Goal: Task Accomplishment & Management: Complete application form

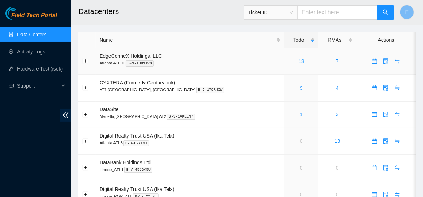
click at [299, 61] on link "13" at bounding box center [302, 62] width 6 height 6
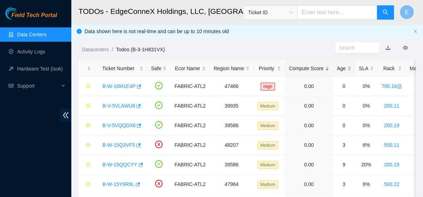
click at [337, 72] on div "Age" at bounding box center [344, 69] width 14 height 8
click at [342, 71] on div "Age" at bounding box center [344, 69] width 14 height 8
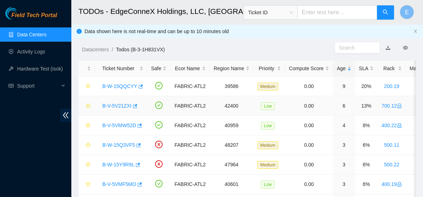
click at [121, 105] on link "B-V-5V21ZXI" at bounding box center [116, 106] width 29 height 6
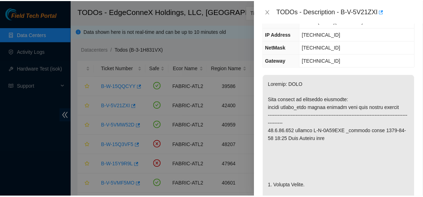
scroll to position [110, 0]
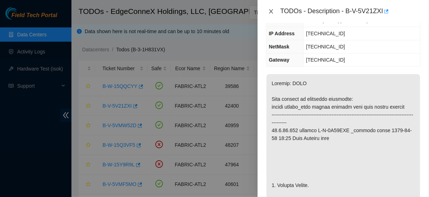
click at [270, 10] on icon "close" at bounding box center [271, 11] width 4 height 4
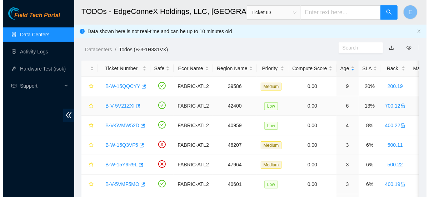
scroll to position [118, 0]
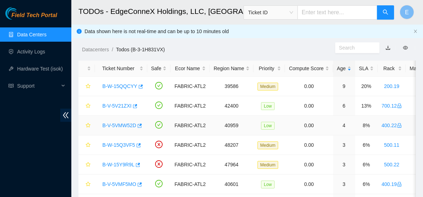
click at [122, 125] on link "B-V-5VMW52D" at bounding box center [119, 126] width 34 height 6
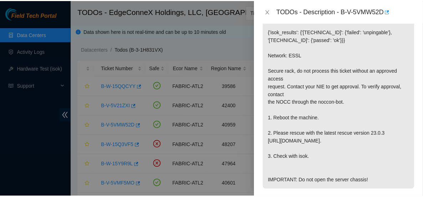
scroll to position [156, 0]
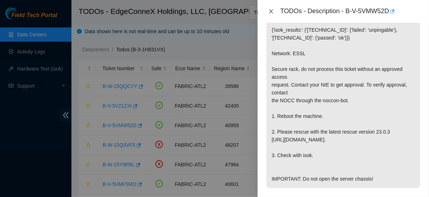
click at [269, 11] on icon "close" at bounding box center [271, 12] width 6 height 6
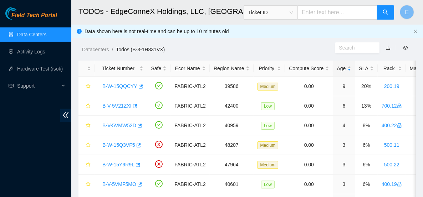
scroll to position [166, 0]
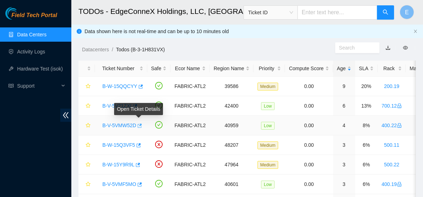
click at [138, 126] on icon "button" at bounding box center [139, 125] width 5 height 5
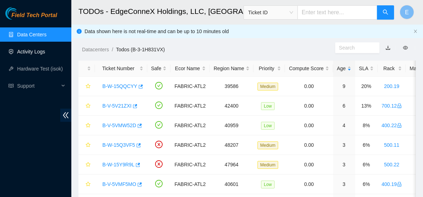
click at [42, 52] on link "Activity Logs" at bounding box center [31, 52] width 28 height 6
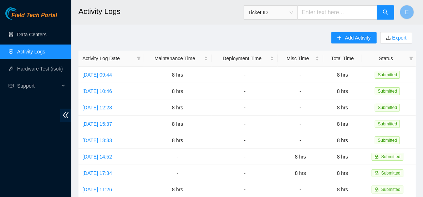
click at [45, 34] on link "Data Centers" at bounding box center [31, 35] width 29 height 6
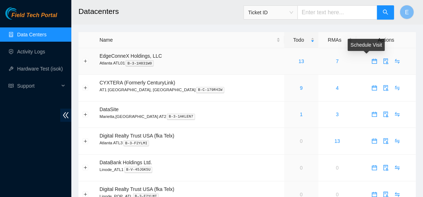
click at [372, 61] on icon "calendar" at bounding box center [374, 61] width 5 height 5
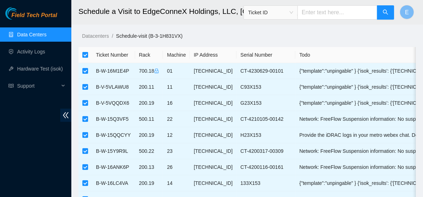
click at [85, 56] on input "checkbox" at bounding box center [85, 55] width 6 height 6
checkbox input "false"
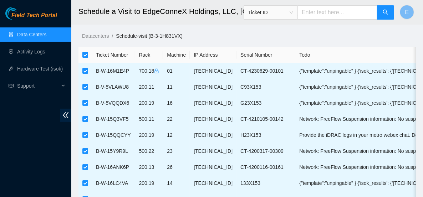
checkbox input "false"
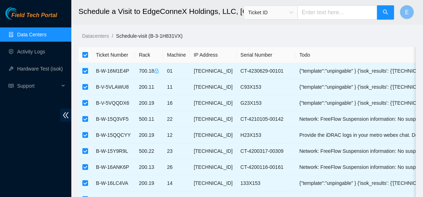
checkbox input "false"
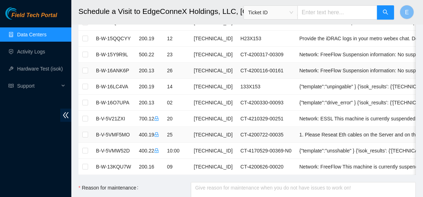
scroll to position [97, 0]
click at [86, 148] on input "checkbox" at bounding box center [85, 151] width 6 height 6
checkbox input "true"
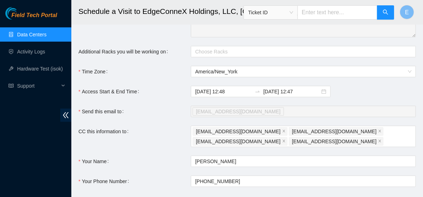
scroll to position [325, 0]
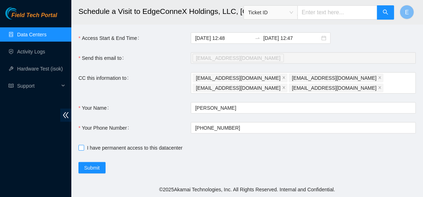
click at [88, 146] on span "I have permanent access to this datacenter" at bounding box center [134, 148] width 101 height 8
click at [83, 146] on input "I have permanent access to this datacenter" at bounding box center [81, 147] width 5 height 5
checkbox input "true"
click at [93, 167] on span "Submit" at bounding box center [92, 168] width 16 height 8
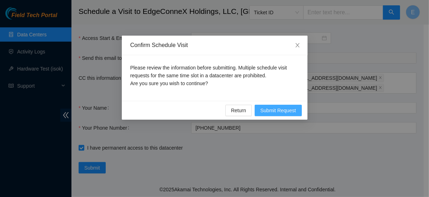
click at [275, 109] on span "Submit Request" at bounding box center [278, 111] width 36 height 8
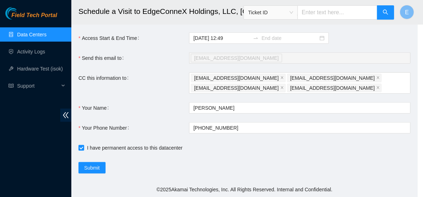
type input "2025-09-22 12:49"
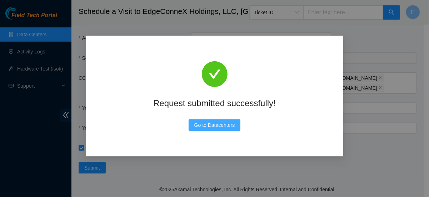
click at [223, 129] on span "Go to Datacenters" at bounding box center [214, 125] width 41 height 8
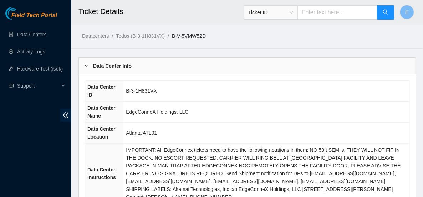
click at [184, 24] on header "Ticket Details Ticket ID E" at bounding box center [282, 12] width 423 height 25
